Goal: Find specific page/section: Find specific page/section

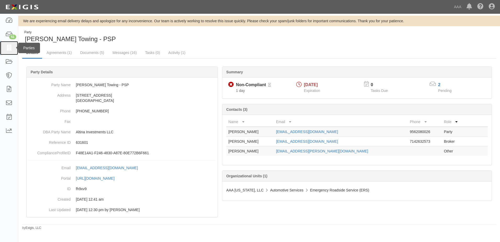
click at [6, 45] on icon at bounding box center [8, 48] width 7 height 6
click at [8, 49] on icon at bounding box center [8, 48] width 7 height 6
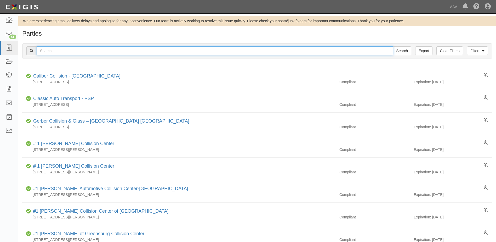
click at [72, 52] on input "text" at bounding box center [215, 50] width 357 height 9
type input "S&J Towing & Transports"
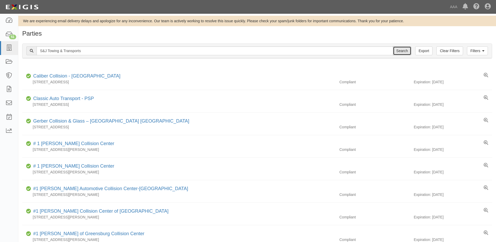
drag, startPoint x: 398, startPoint y: 50, endPoint x: 96, endPoint y: 64, distance: 301.9
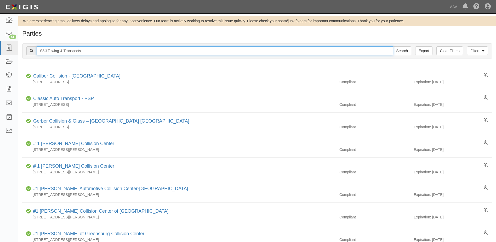
drag, startPoint x: 86, startPoint y: 51, endPoint x: 33, endPoint y: 47, distance: 52.7
click at [33, 47] on div "S&J Towing & Transports Search" at bounding box center [218, 50] width 385 height 9
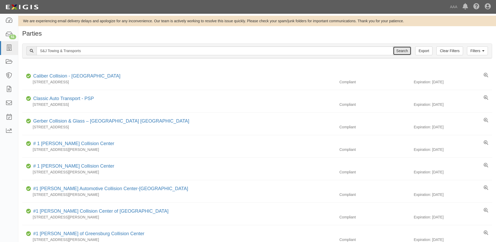
click at [405, 52] on input "Search" at bounding box center [402, 50] width 18 height 9
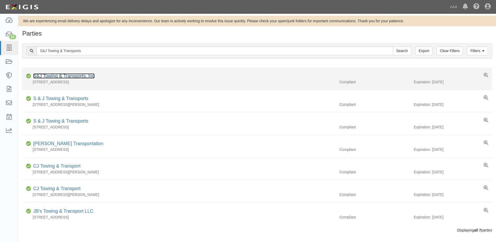
click at [72, 75] on link "S&J Towing & Transports, Inc" at bounding box center [63, 75] width 61 height 5
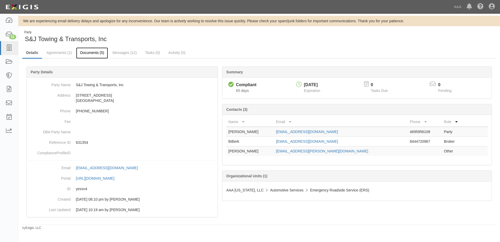
click at [99, 53] on link "Documents (5)" at bounding box center [92, 52] width 32 height 11
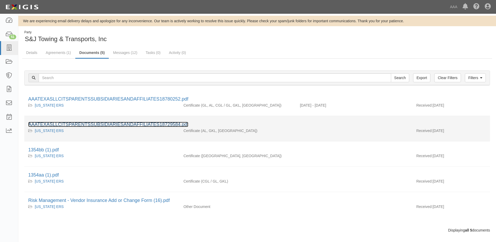
click at [95, 124] on link "AAATEXASLLCITSPARENTSSUBSIDIARIESANDAFFILIATES18729584.pdf" at bounding box center [108, 124] width 160 height 5
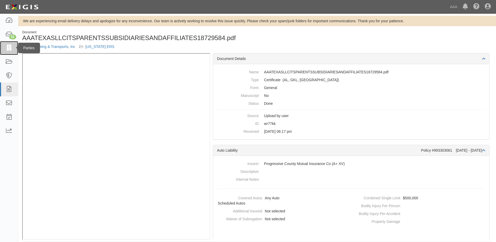
click at [8, 48] on icon at bounding box center [8, 48] width 7 height 6
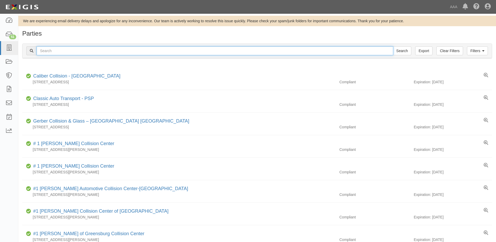
click at [82, 53] on input "text" at bounding box center [215, 50] width 357 height 9
paste input "S&J Towing & Transports"
type input "S&J Towing & Transports"
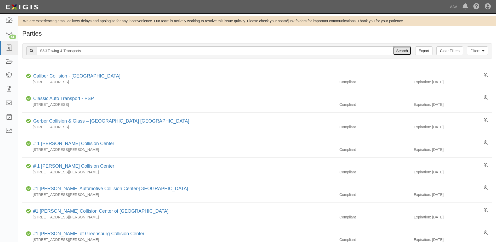
click at [403, 50] on input "Search" at bounding box center [402, 50] width 18 height 9
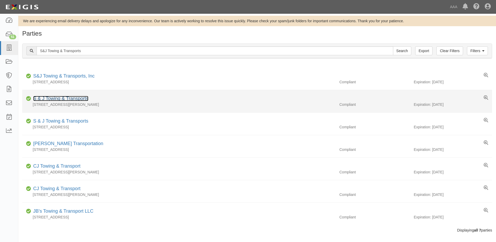
click at [65, 99] on link "S & J Towing & Transports" at bounding box center [60, 98] width 55 height 5
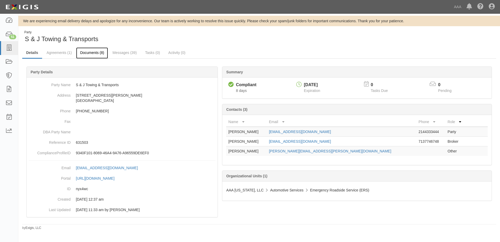
click at [86, 52] on link "Documents (8)" at bounding box center [92, 52] width 32 height 11
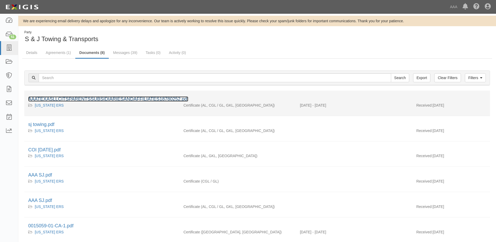
click at [66, 99] on link "AAATEXASLLCITSPARENTSSUBSIDIARIESANDAFFILIATES18780252.pdf" at bounding box center [108, 98] width 160 height 5
